Goal: Task Accomplishment & Management: Manage account settings

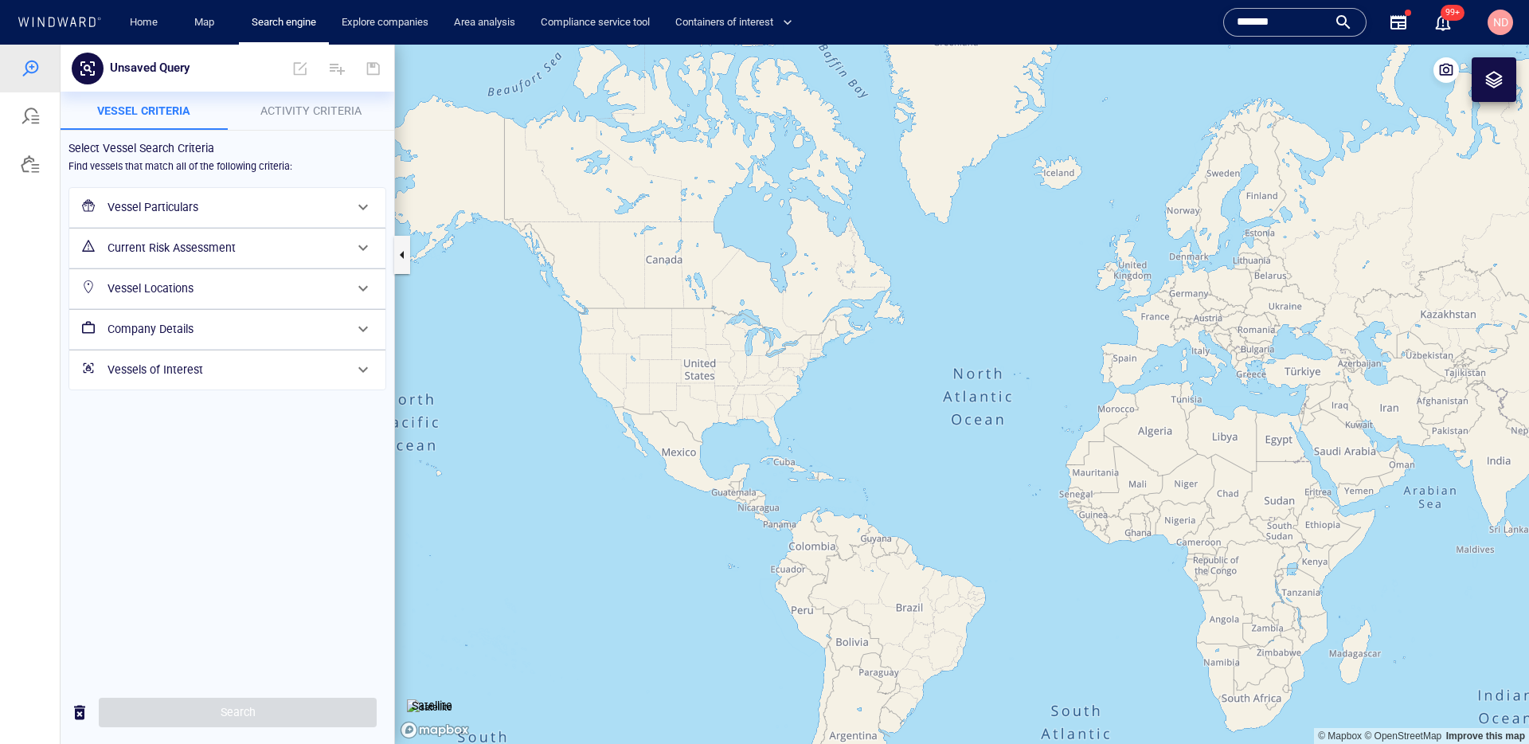
click at [1491, 32] on span "ND" at bounding box center [1500, 22] width 25 height 25
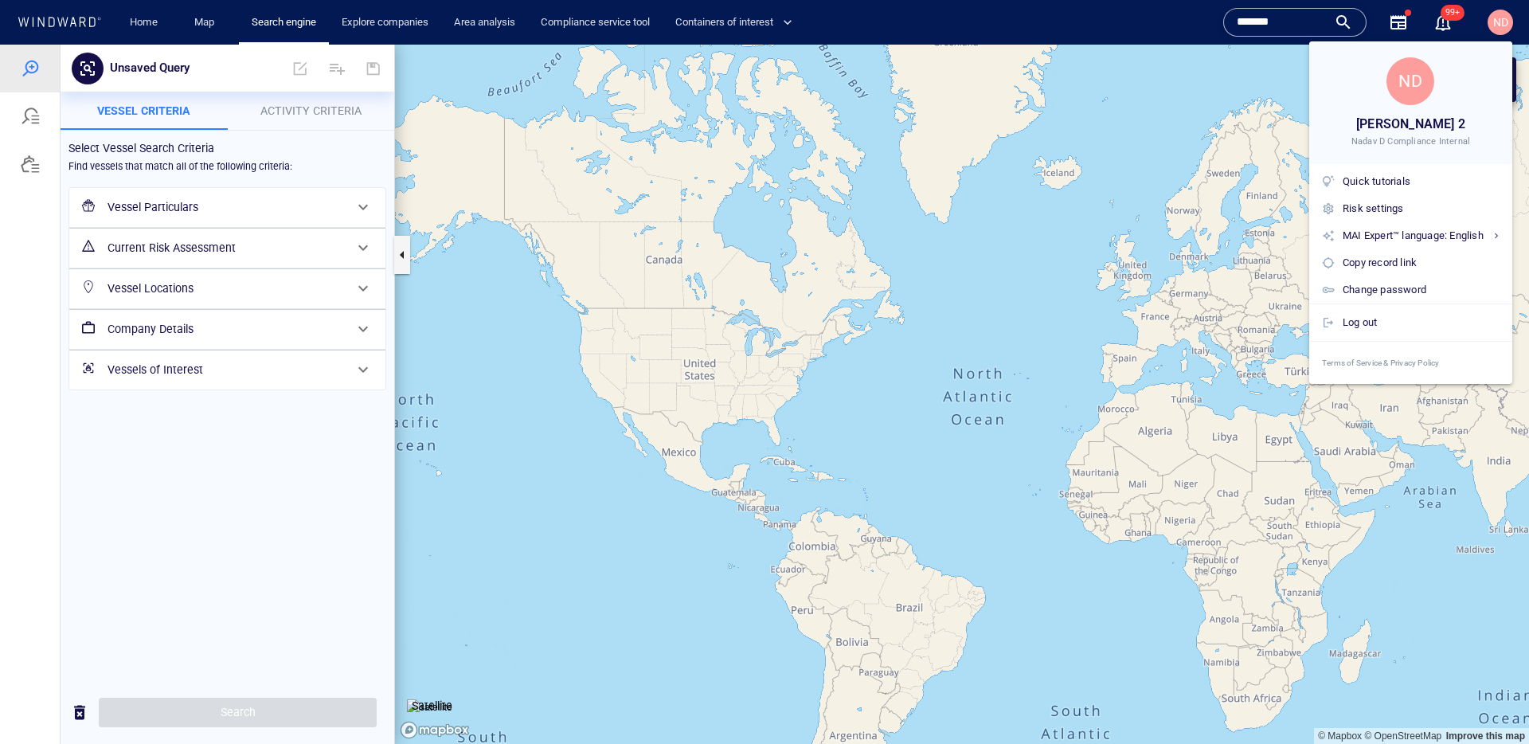
click at [870, 224] on div at bounding box center [764, 372] width 1529 height 744
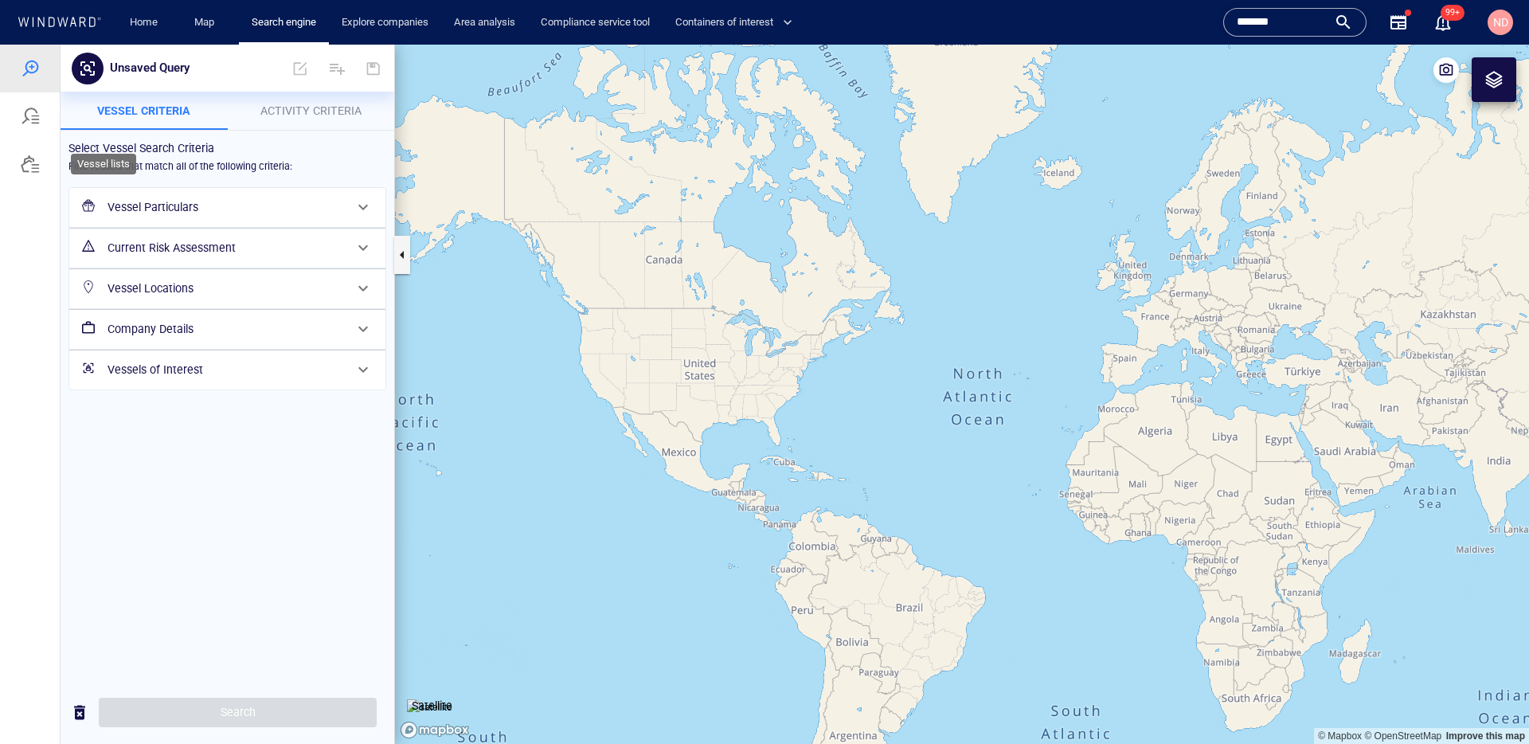
click at [36, 165] on div at bounding box center [30, 164] width 19 height 19
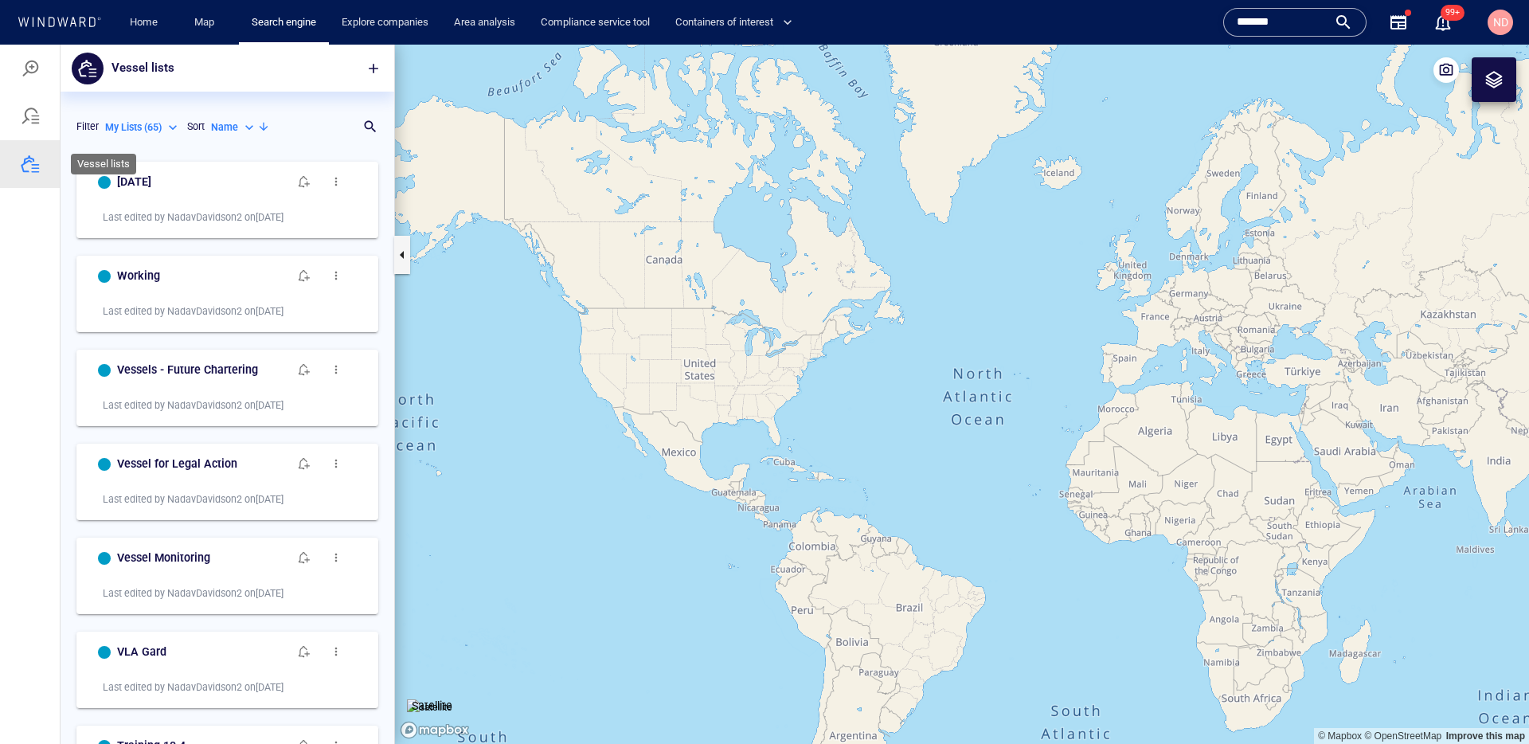
scroll to position [590, 334]
click at [379, 80] on button "button" at bounding box center [373, 68] width 35 height 35
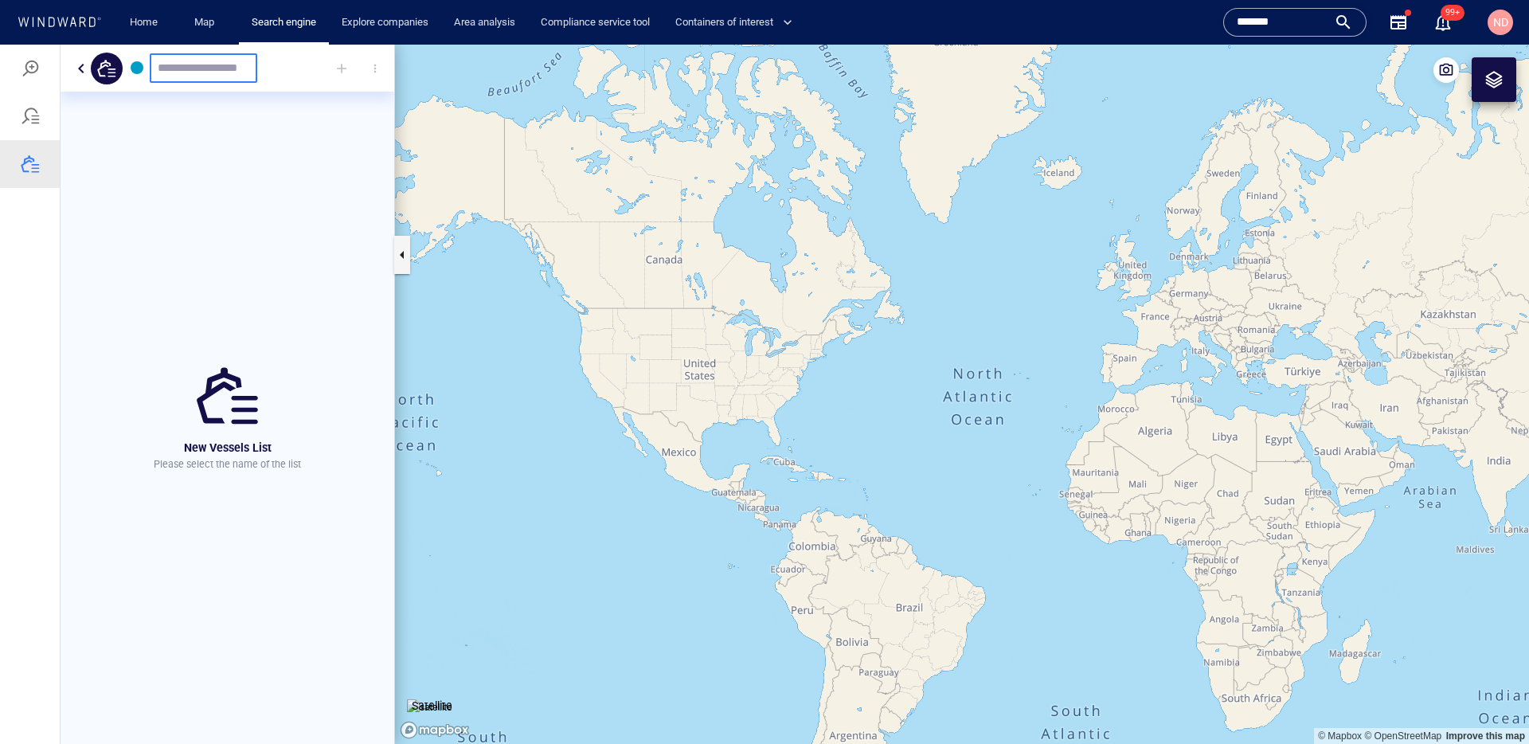
click at [66, 57] on div at bounding box center [228, 68] width 334 height 47
click at [85, 65] on button "button" at bounding box center [81, 68] width 19 height 19
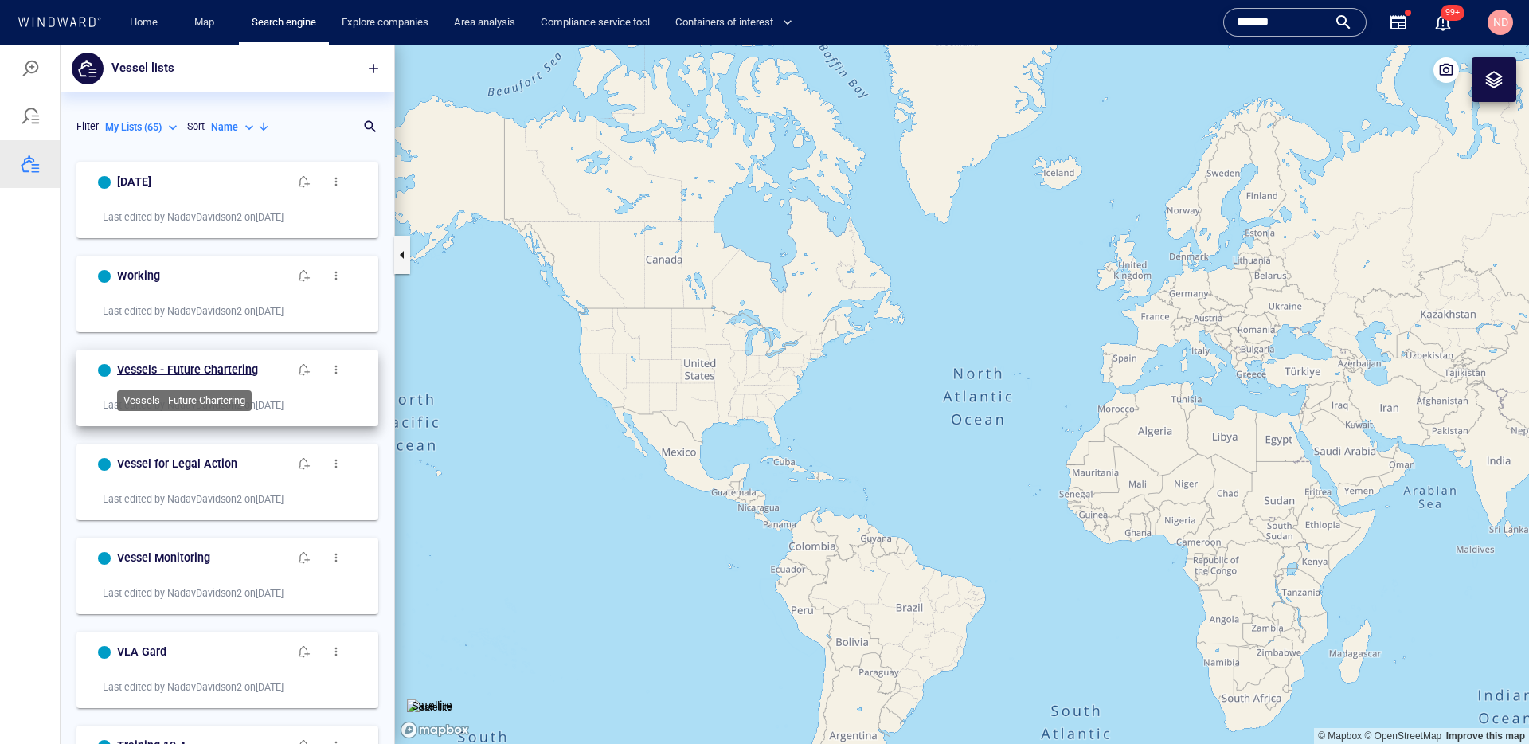
click at [227, 367] on h6 "Vessels - Future Chartering" at bounding box center [187, 370] width 141 height 20
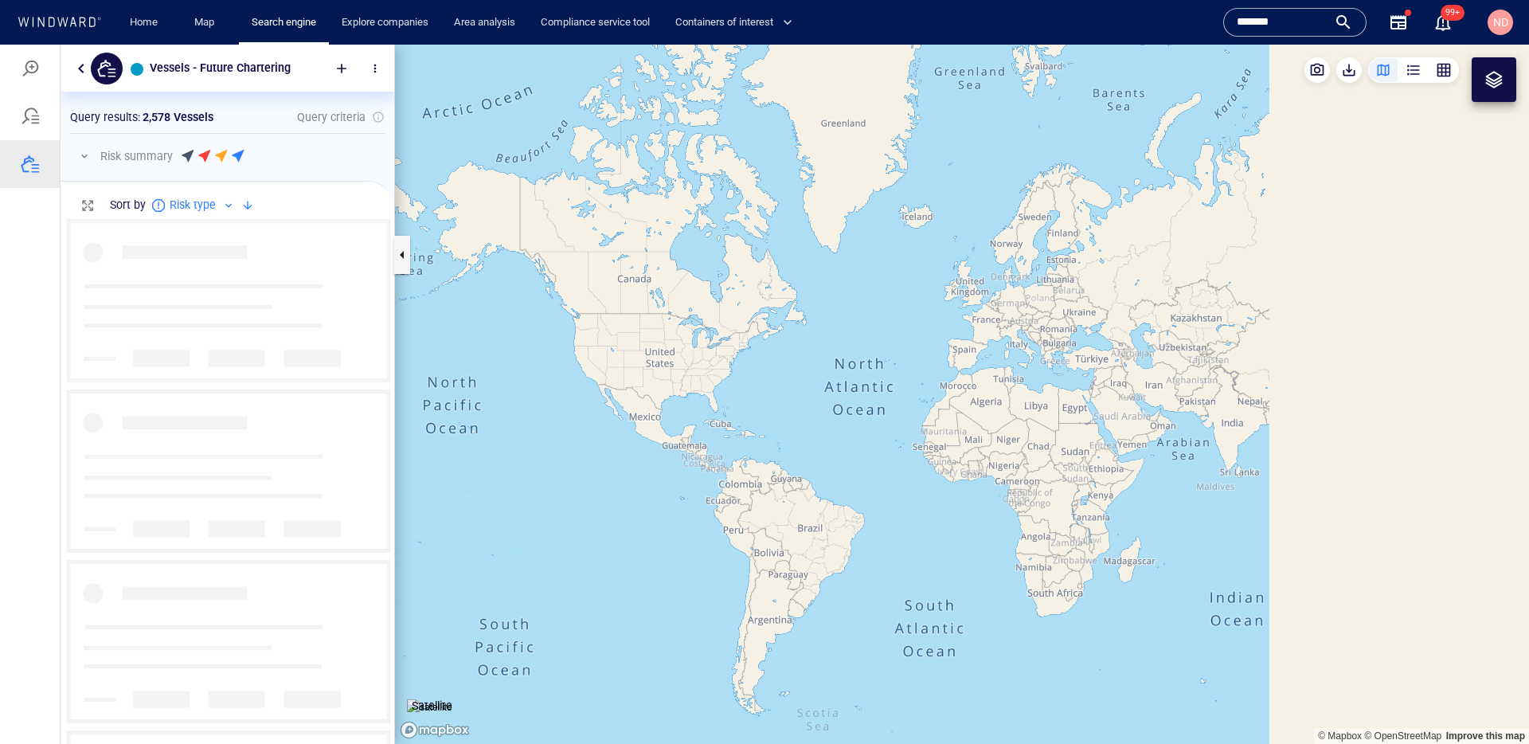
scroll to position [526, 334]
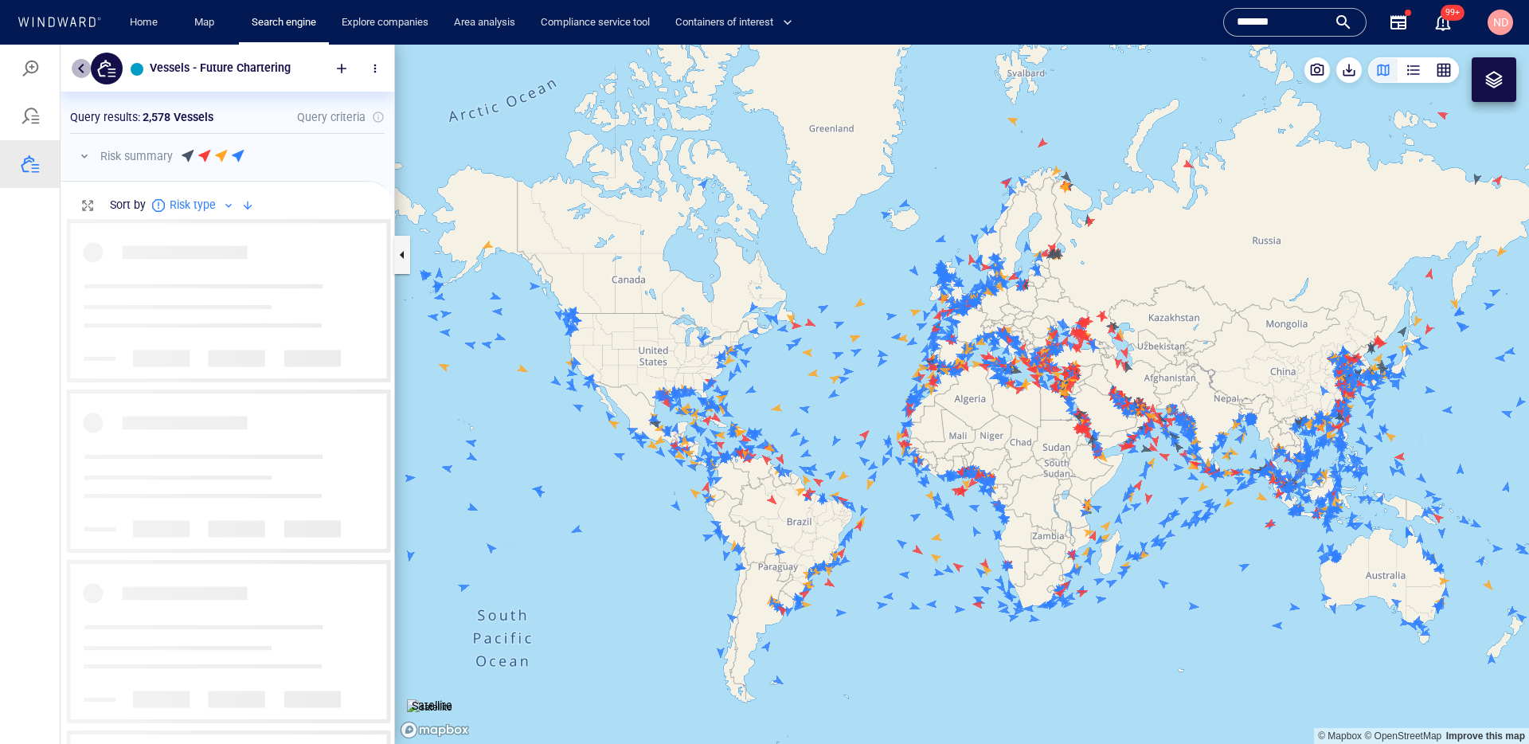
click at [86, 63] on button "button" at bounding box center [81, 68] width 19 height 19
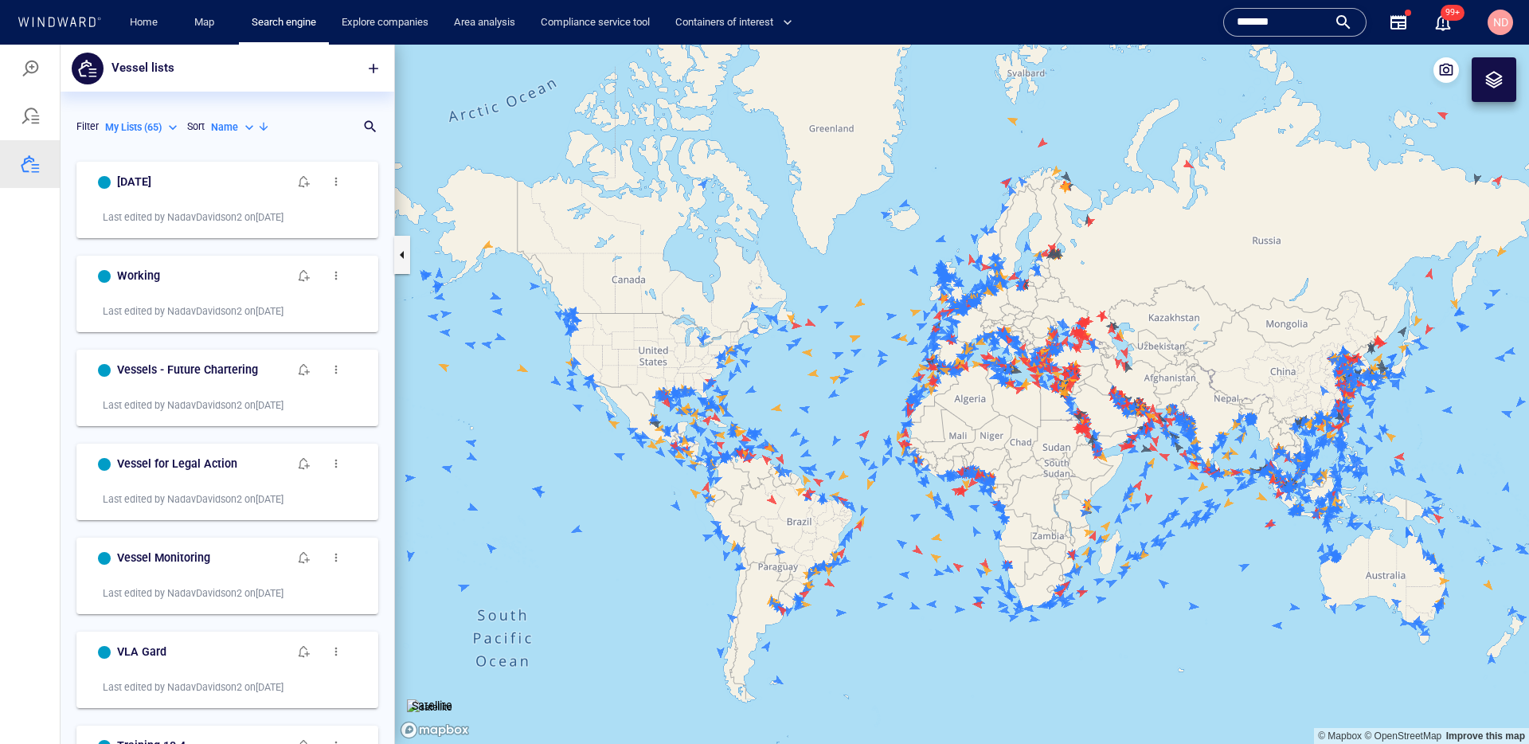
scroll to position [590, 334]
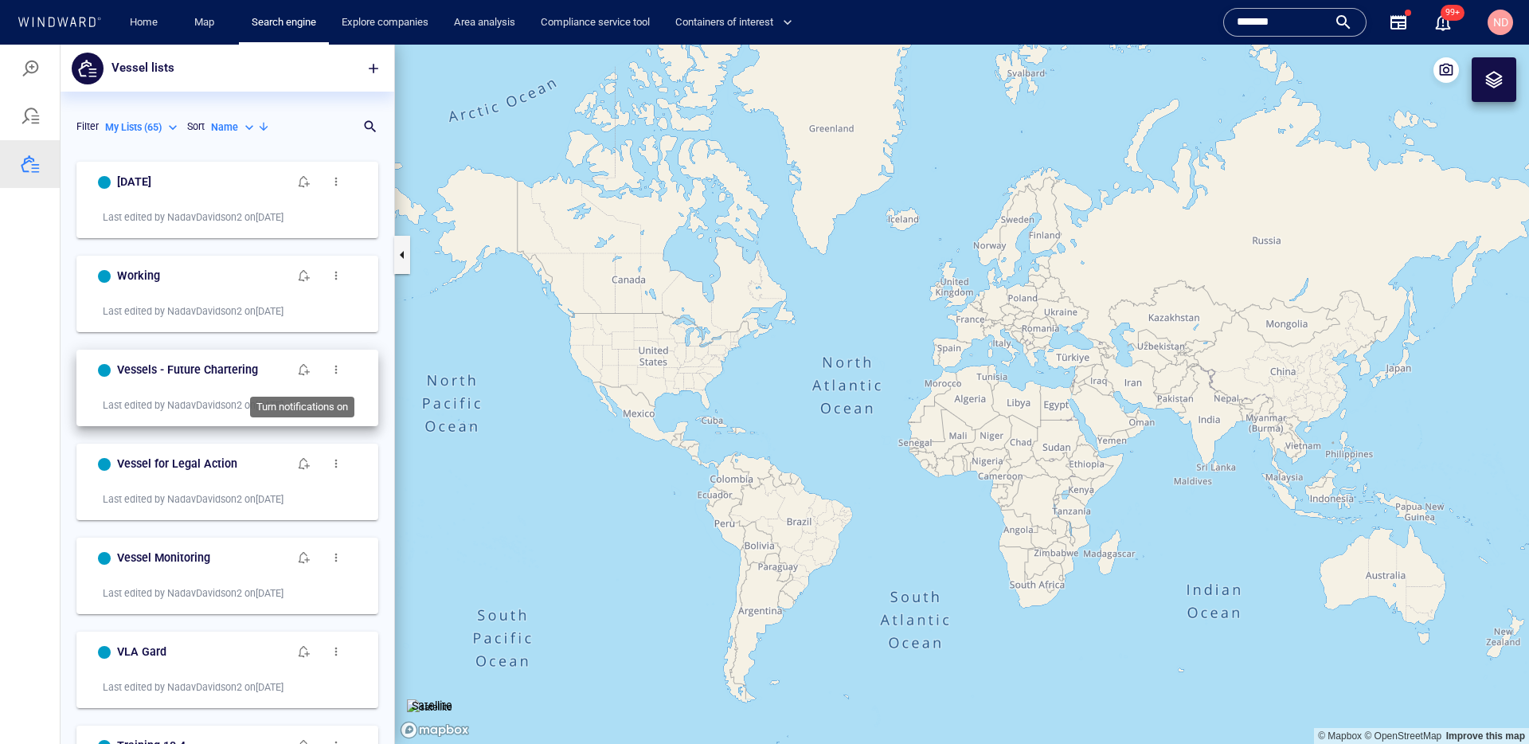
click at [307, 374] on span "button" at bounding box center [304, 369] width 13 height 13
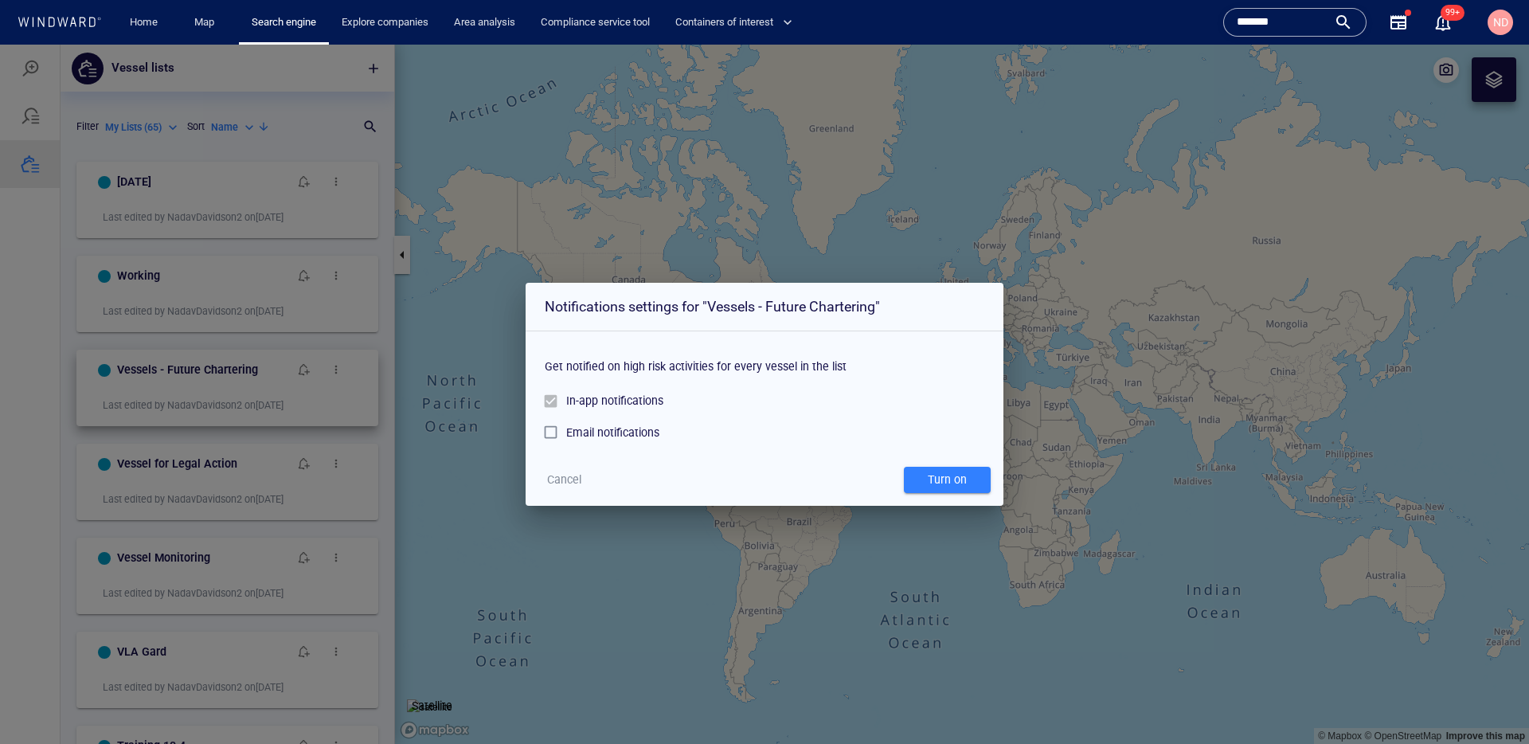
click at [591, 437] on div "Email notifications" at bounding box center [612, 432] width 93 height 19
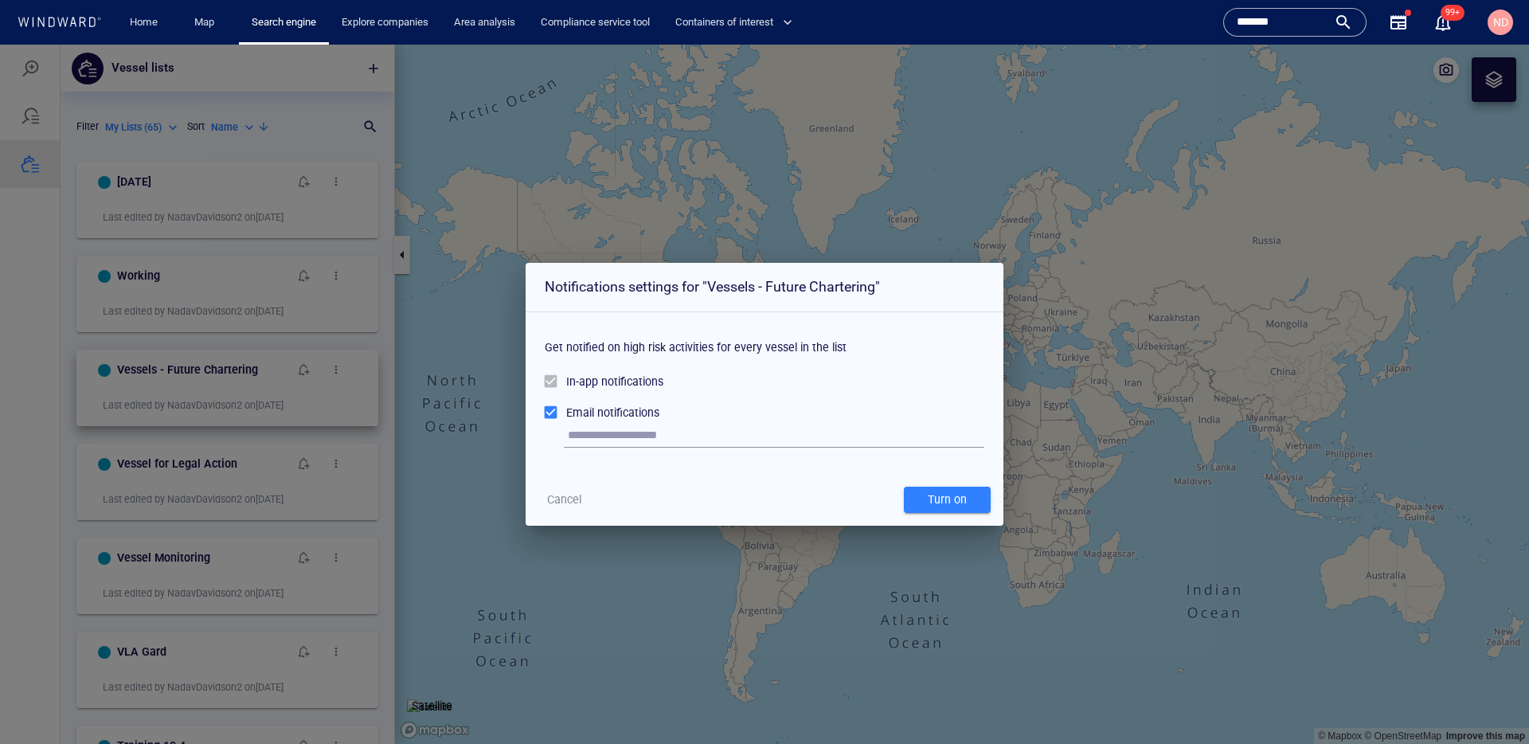
click at [620, 441] on input "text" at bounding box center [776, 436] width 417 height 24
type input "**********"
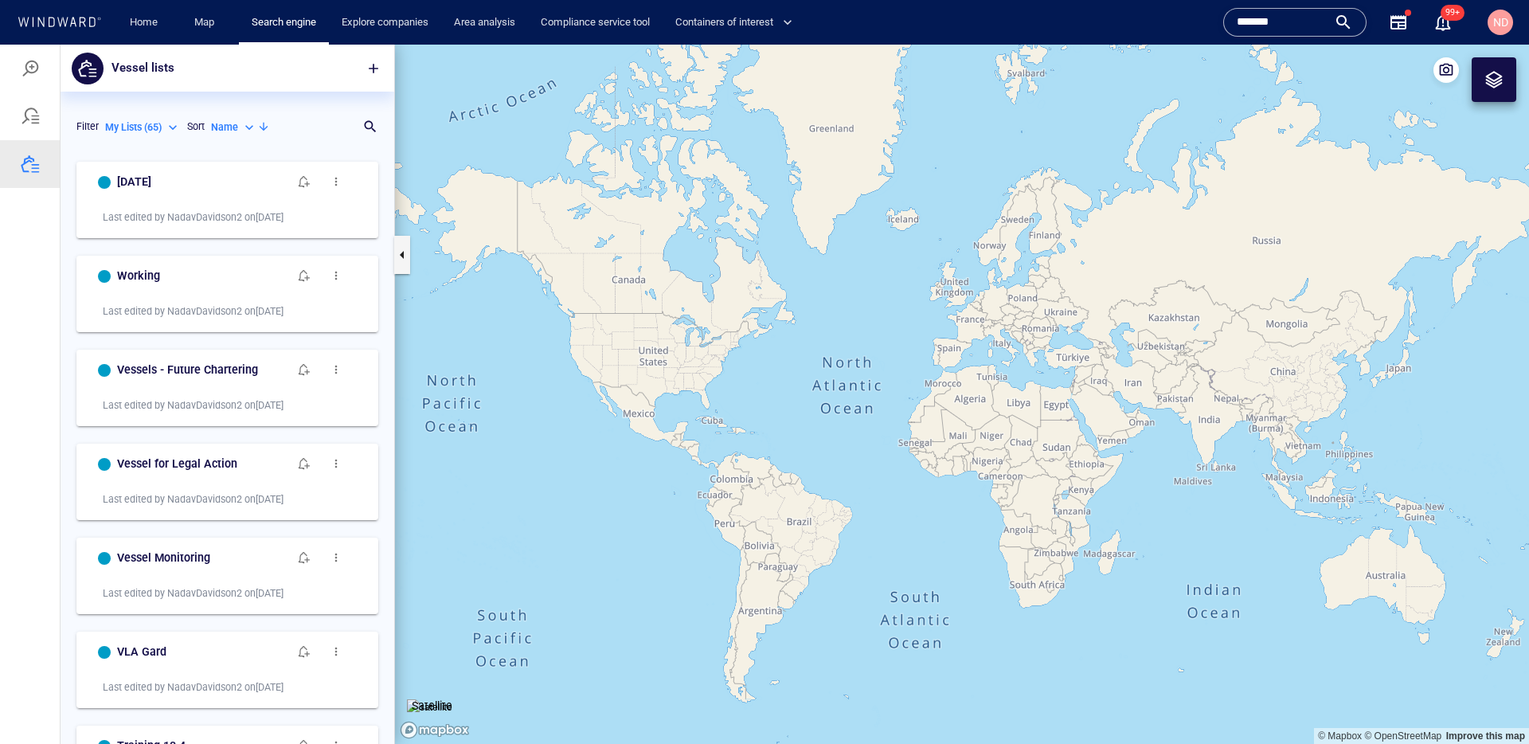
click at [977, 509] on canvas "Map" at bounding box center [962, 394] width 1134 height 699
click at [312, 369] on button "button" at bounding box center [304, 370] width 32 height 32
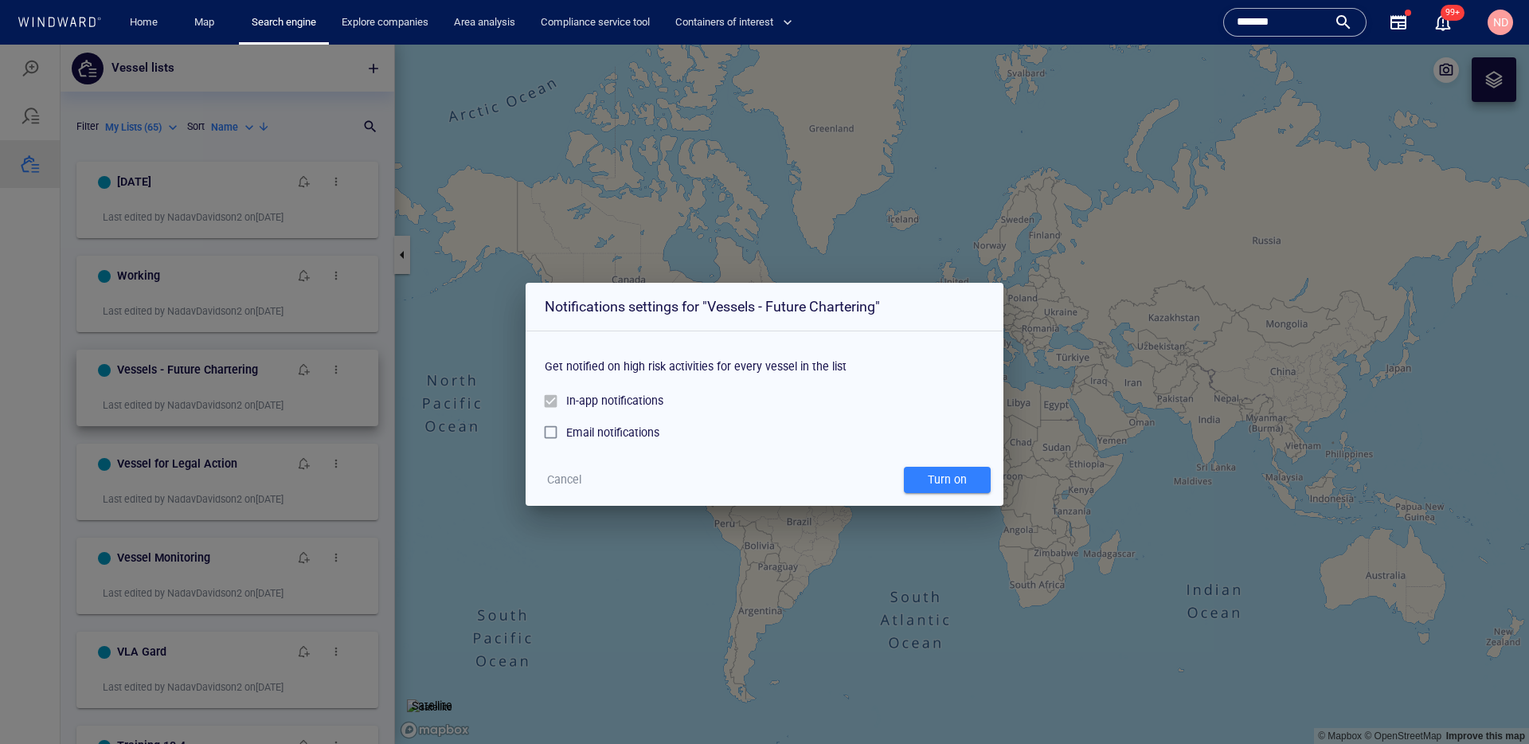
click at [592, 437] on div "Email notifications" at bounding box center [612, 432] width 93 height 19
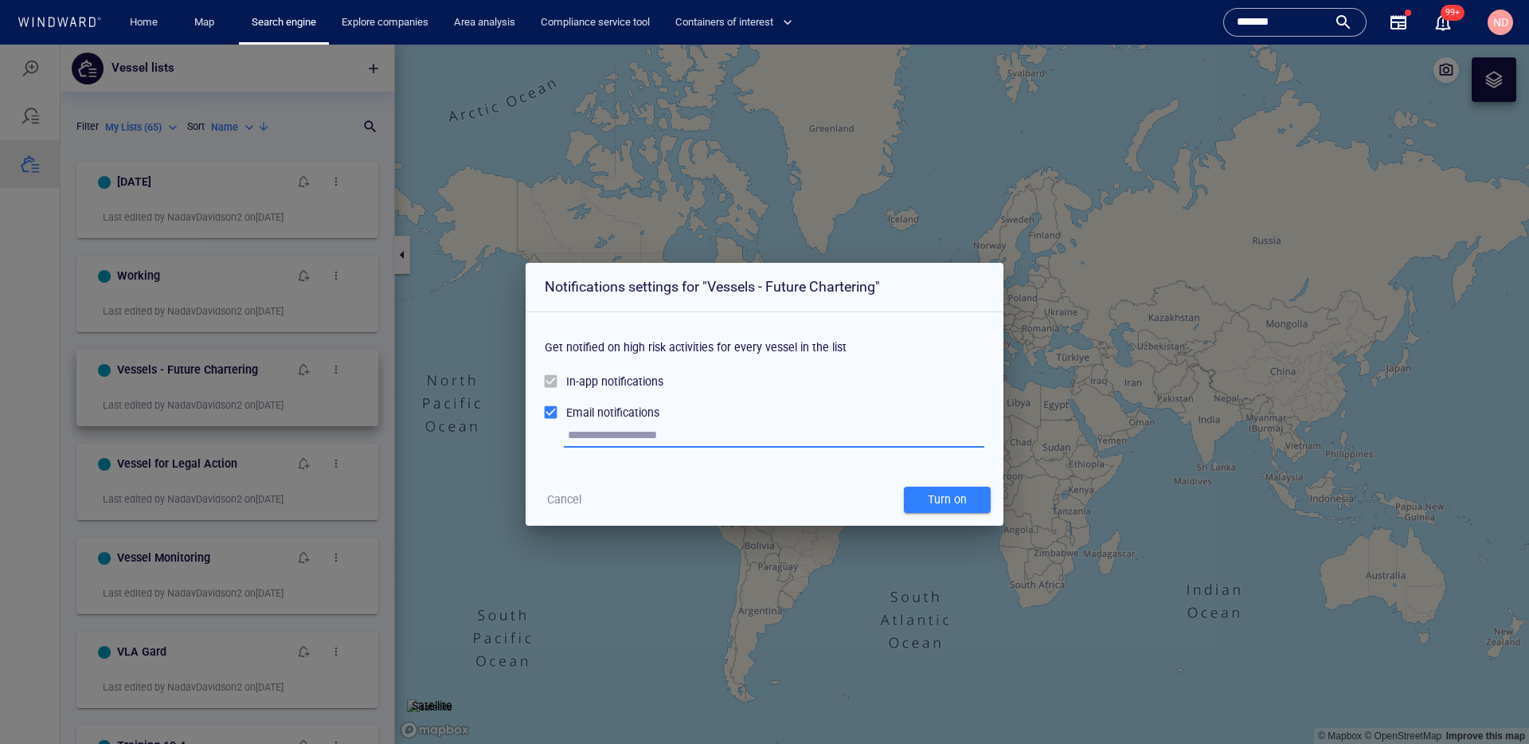
click at [609, 442] on input "text" at bounding box center [776, 436] width 417 height 24
type input "**********"
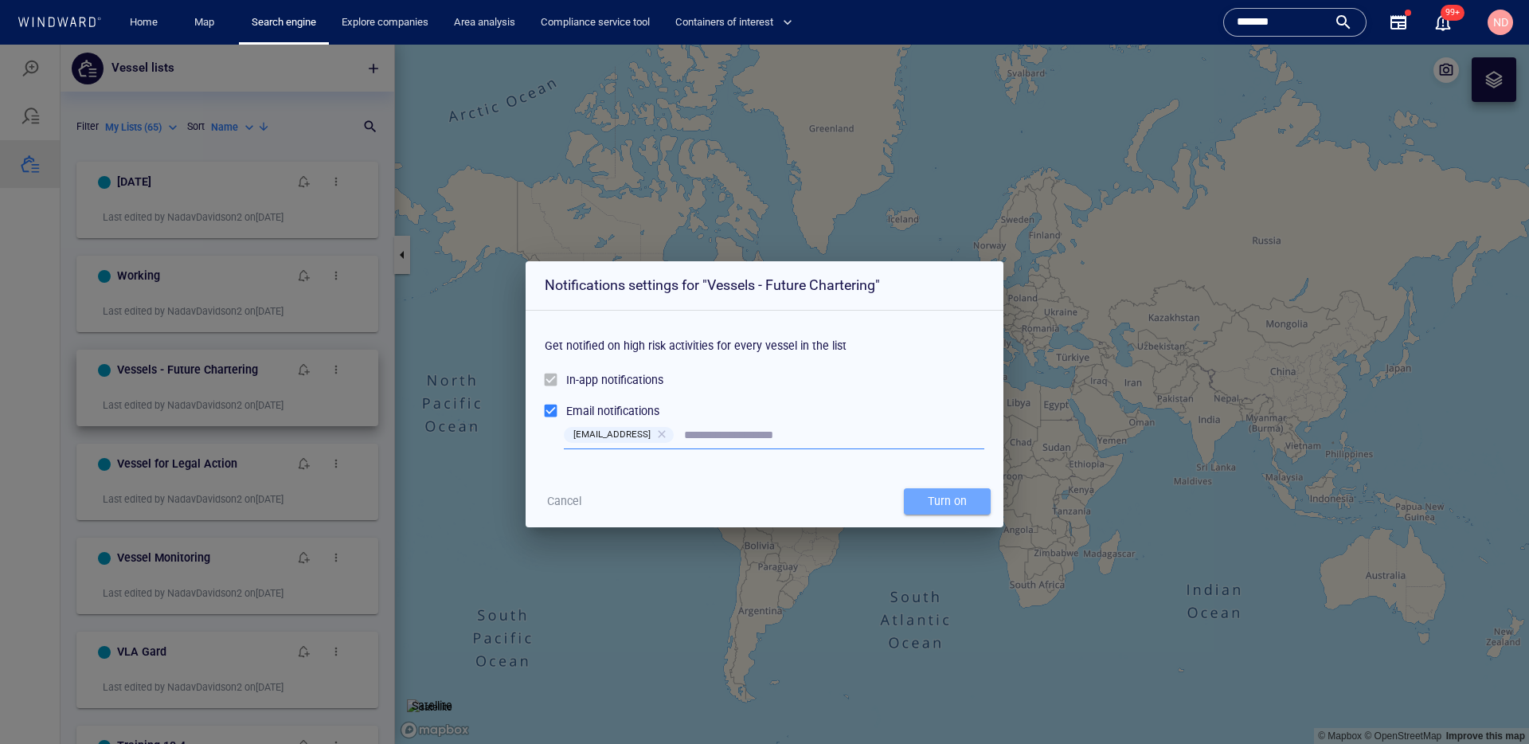
click at [940, 503] on div "Turn on" at bounding box center [947, 501] width 45 height 26
